Goal: Navigation & Orientation: Find specific page/section

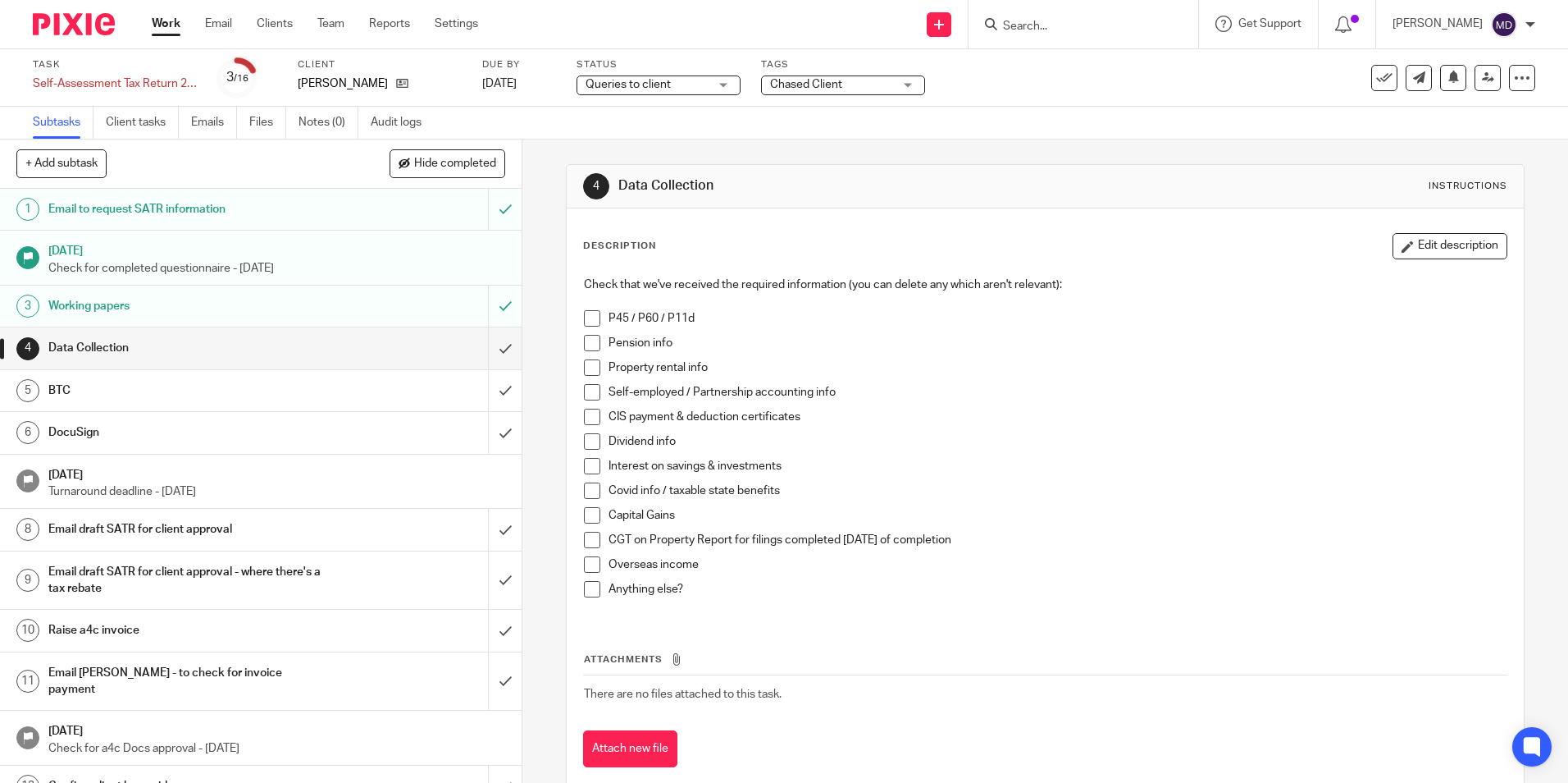
click at [651, 78] on span "Queries to client" at bounding box center [628, 84] width 85 height 11
click at [638, 56] on div "Task Self-Assessment Tax Return 2025 Save Self-Assessment Tax Return 2025 3 /16…" at bounding box center [784, 78] width 1568 height 58
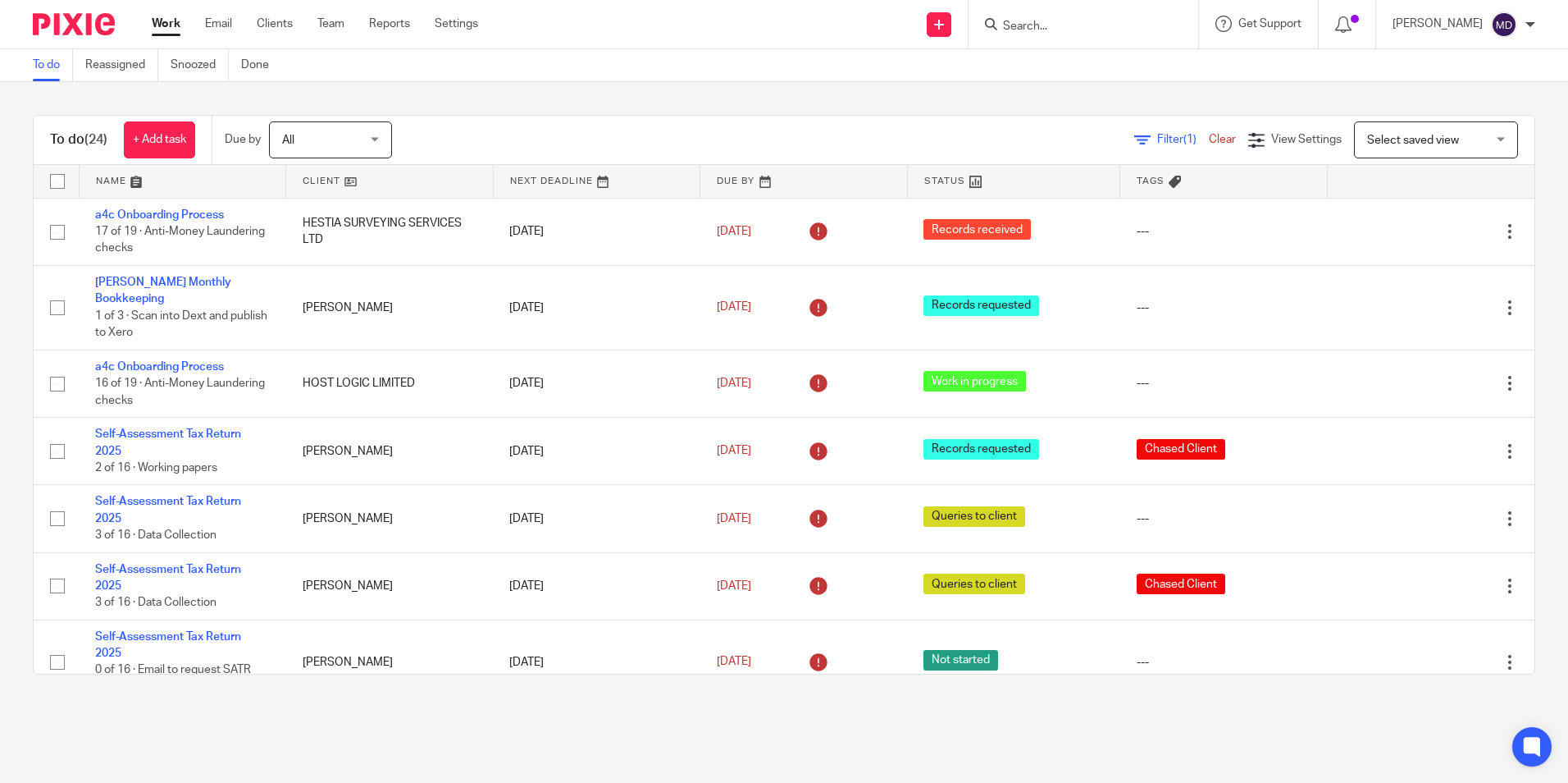
click at [1153, 146] on div "Filter (1) Clear" at bounding box center [1191, 140] width 114 height 17
click at [1157, 143] on span "Filter (1)" at bounding box center [1182, 139] width 52 height 11
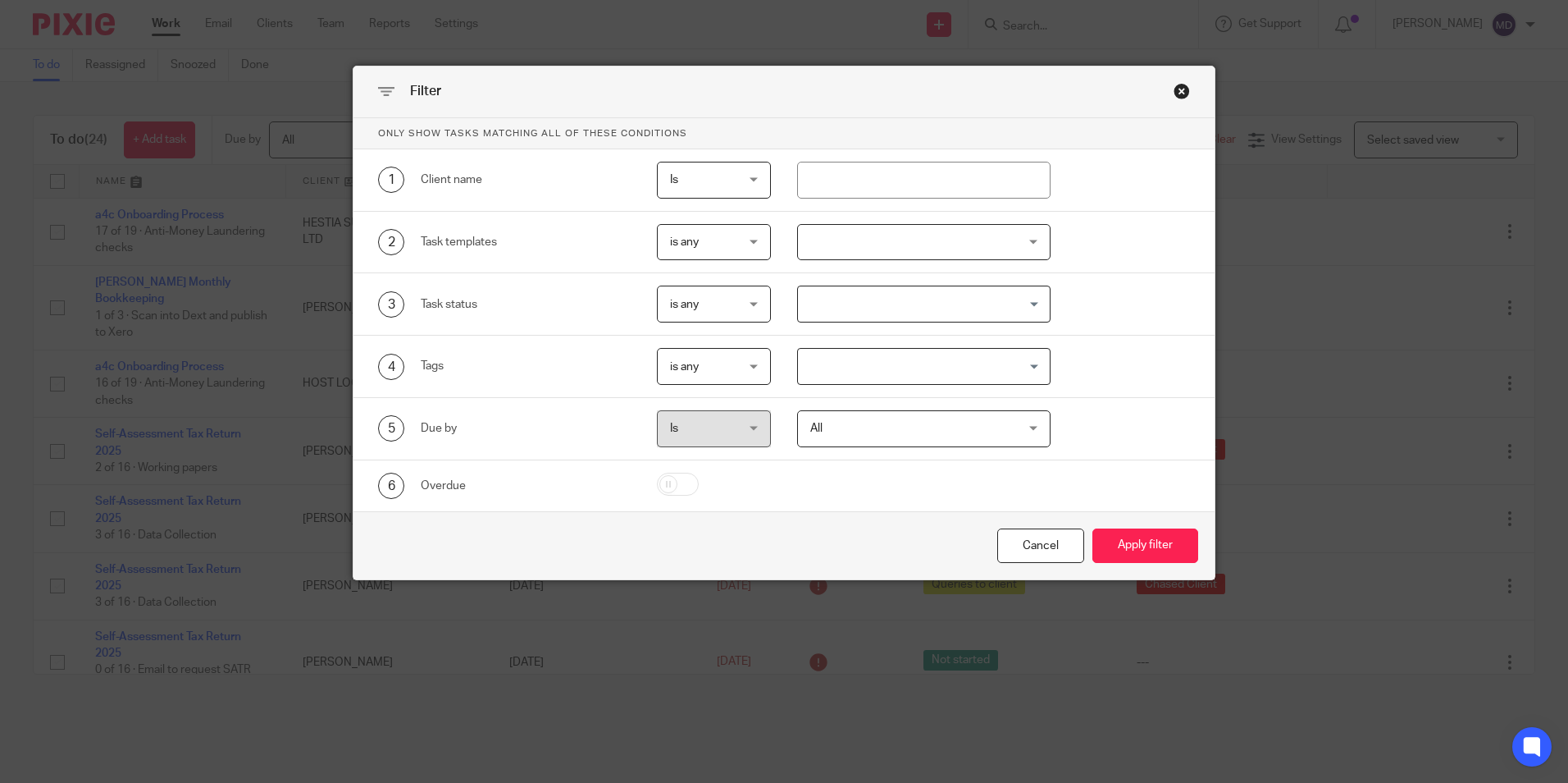
click at [950, 283] on div "3 Task status is any is any is any is none is_any Loading..." at bounding box center [784, 304] width 861 height 62
click at [938, 250] on div at bounding box center [923, 242] width 253 height 37
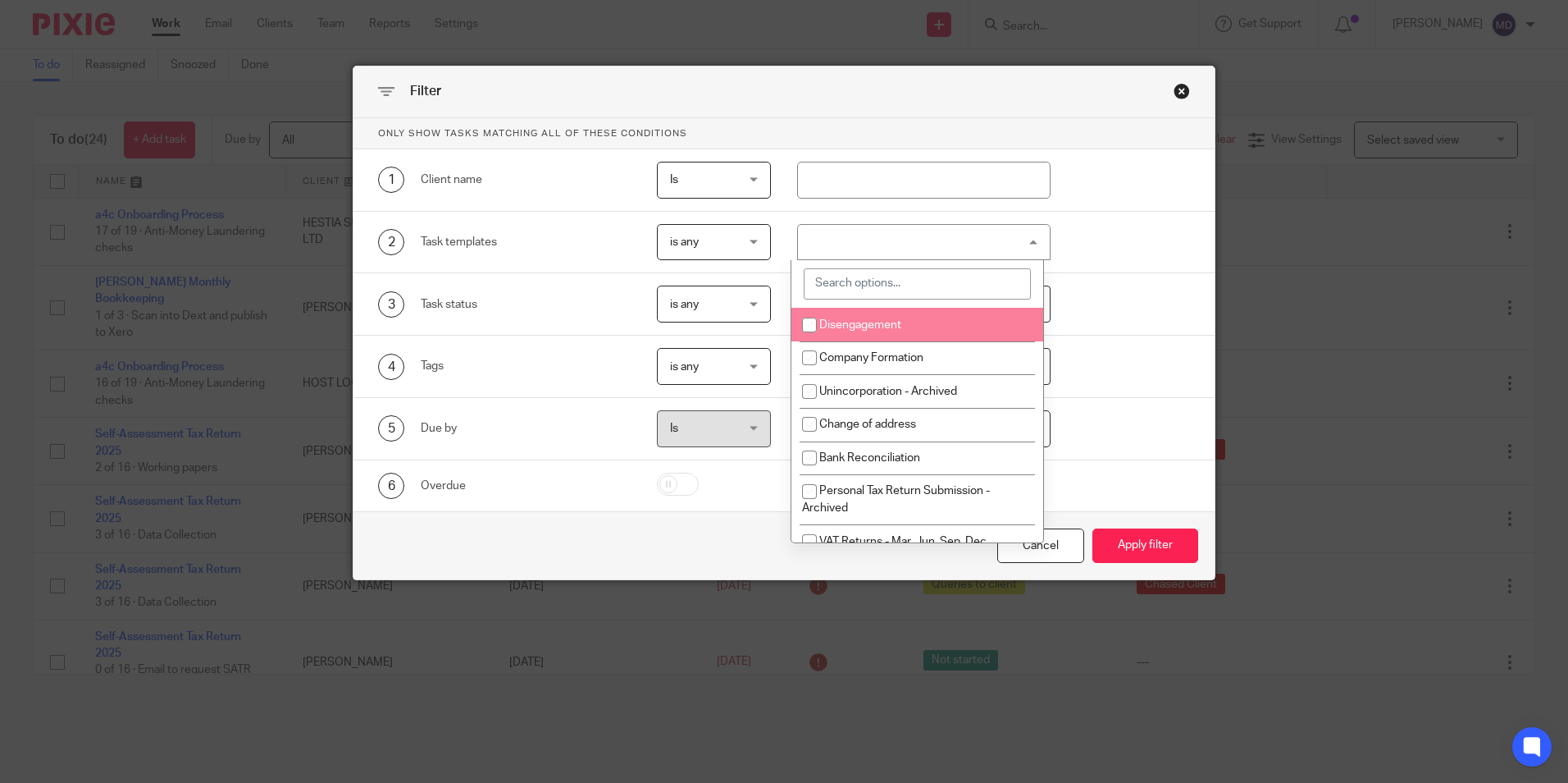
click at [846, 284] on input "search" at bounding box center [917, 284] width 227 height 31
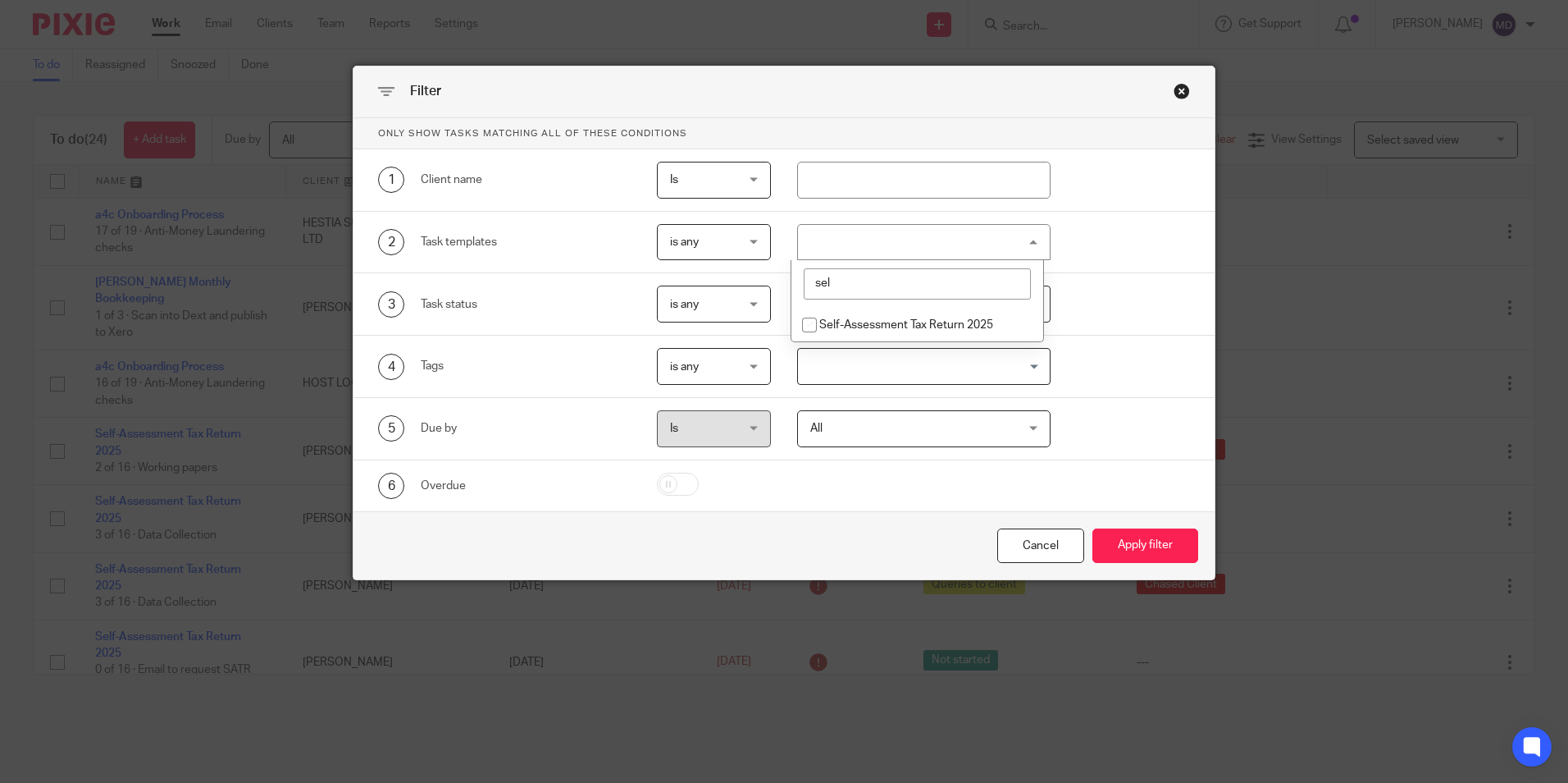
type input "sel"
click at [902, 320] on span "Self-Assessment Tax Return 2025" at bounding box center [906, 324] width 174 height 11
checkbox input "true"
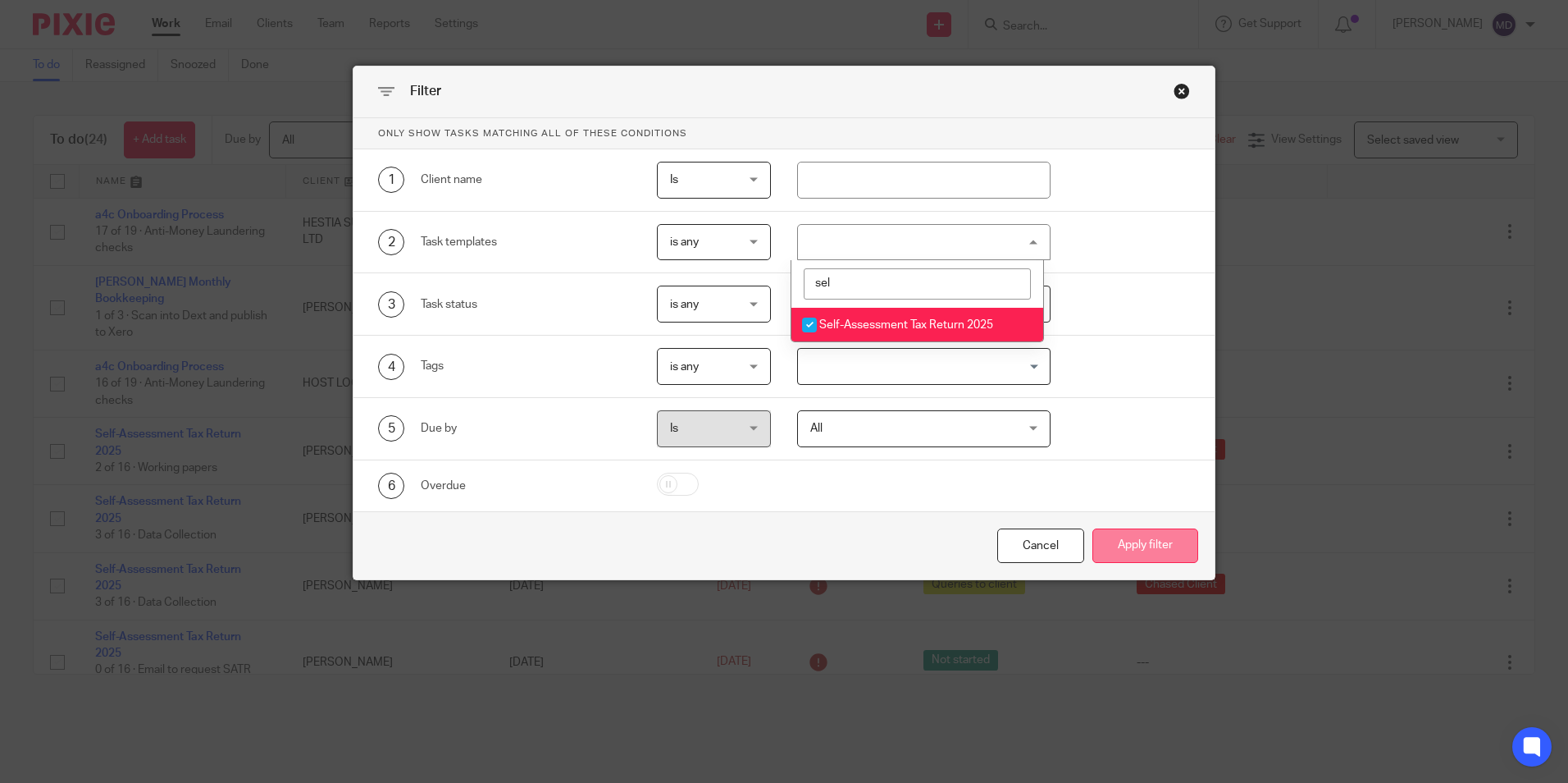
click at [1129, 554] on button "Apply filter" at bounding box center [1146, 546] width 106 height 35
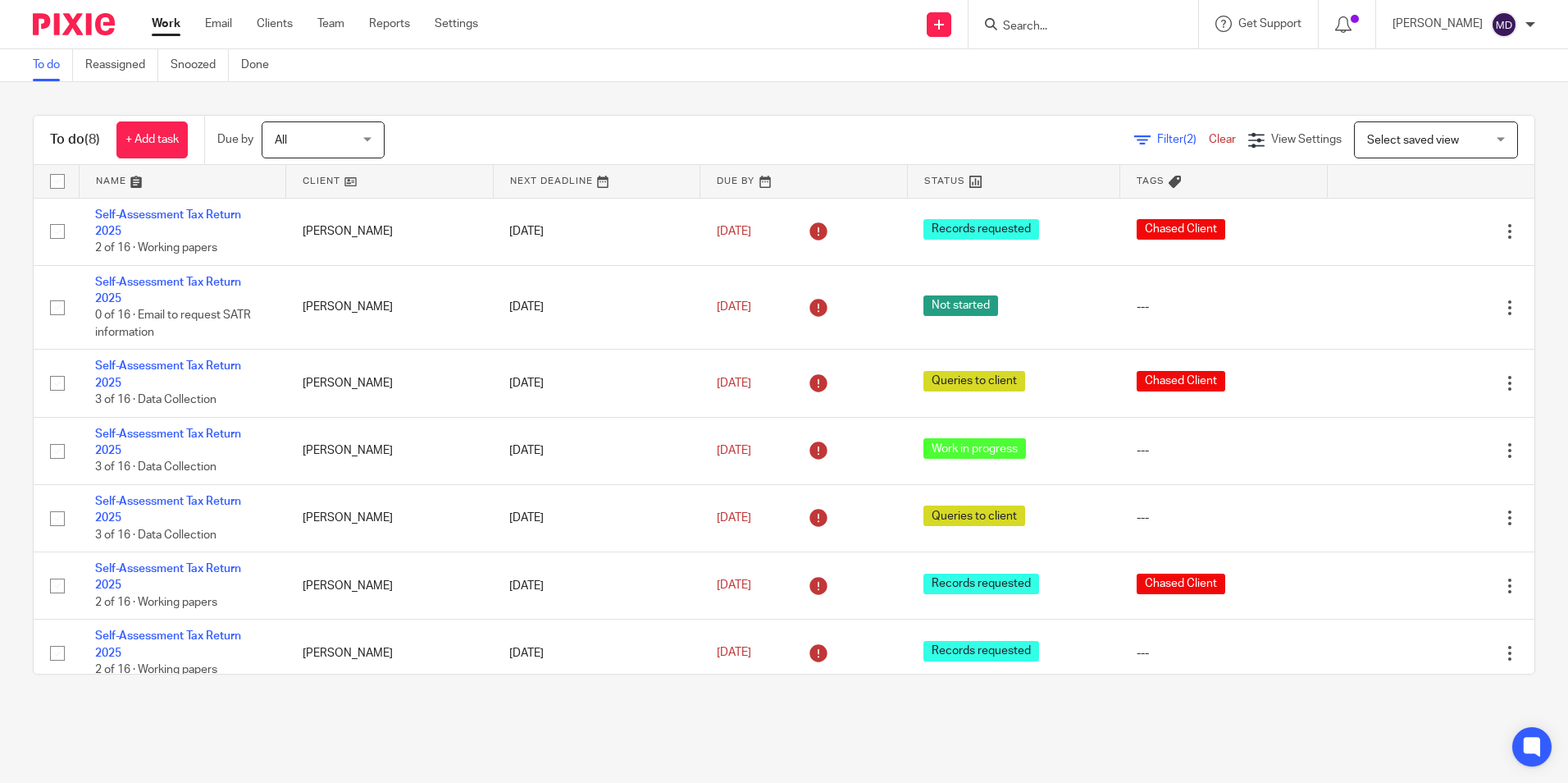
click at [926, 176] on link at bounding box center [1013, 181] width 212 height 33
